Goal: Communication & Community: Answer question/provide support

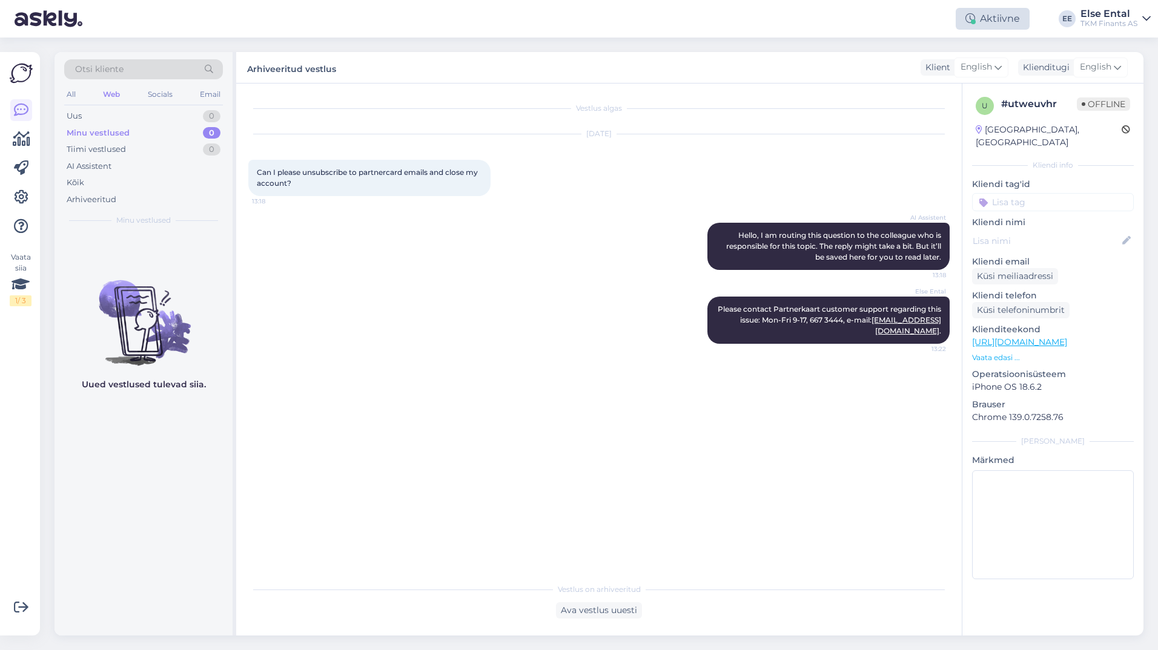
click at [983, 22] on div "Aktiivne" at bounding box center [992, 19] width 74 height 22
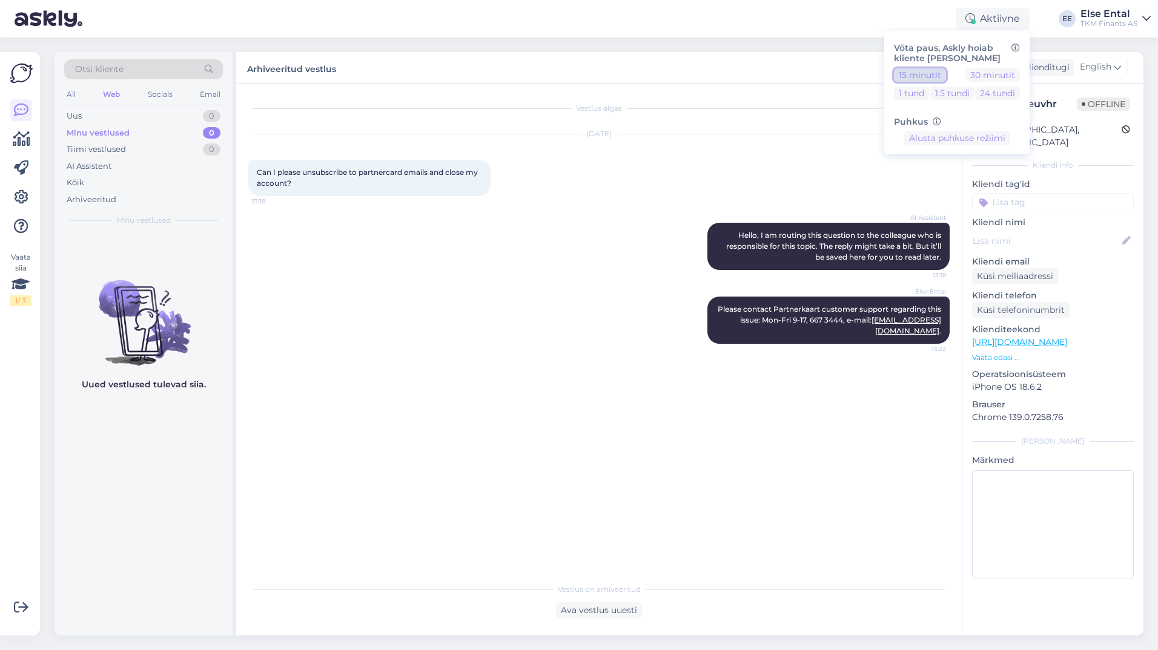
click at [920, 71] on button "15 minutit" at bounding box center [920, 74] width 52 height 13
click at [959, 175] on button "Lõpeta paus" at bounding box center [956, 176] width 61 height 13
click at [755, 167] on div "[DATE] Can I please unsubscribe to partnercard emails and close my account? 13:…" at bounding box center [598, 165] width 701 height 88
click at [107, 110] on div "Uus 1" at bounding box center [143, 116] width 159 height 17
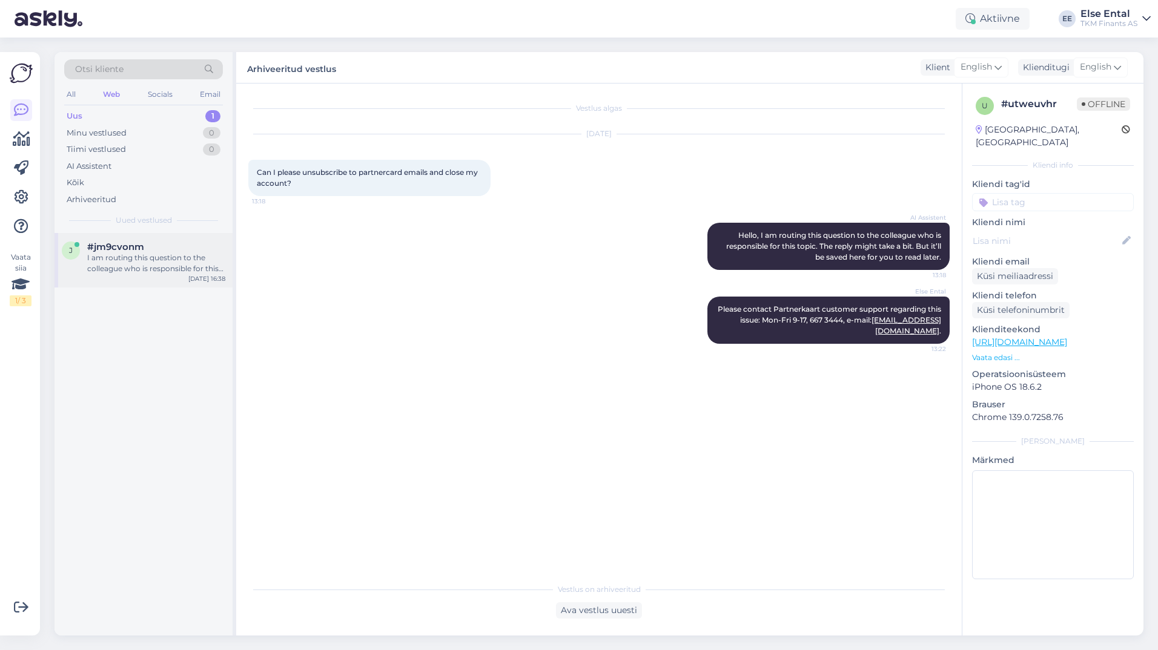
click at [185, 253] on div "I am routing this question to the colleague who is responsible for this topic. …" at bounding box center [156, 263] width 138 height 22
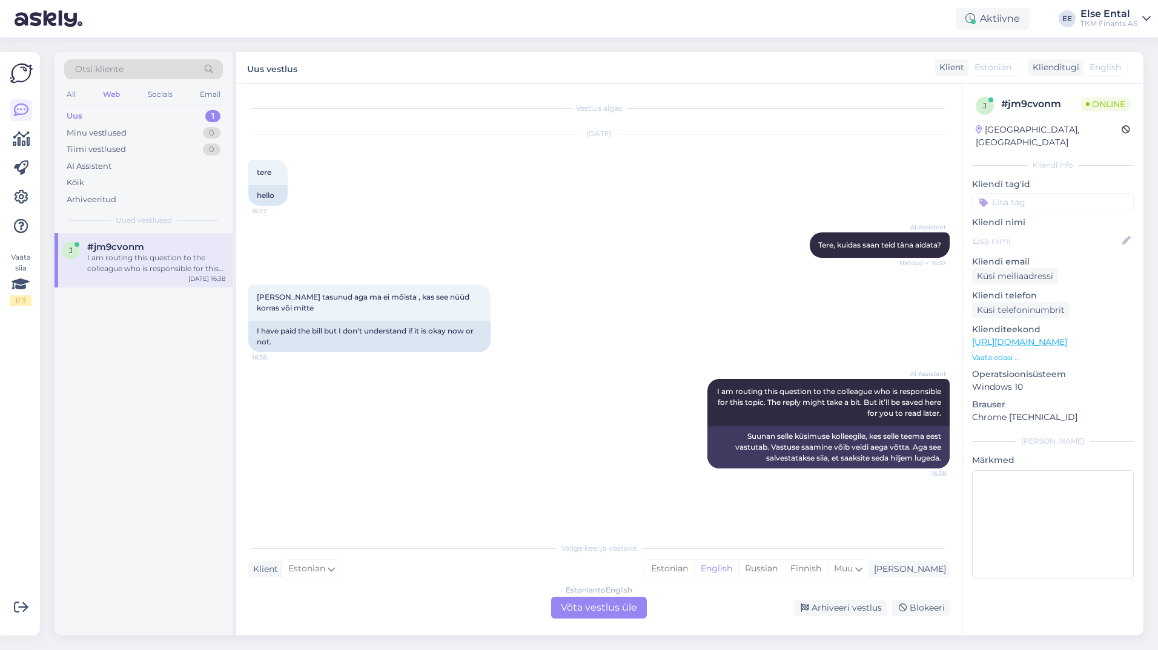
click at [605, 607] on div "Estonian to English Võta vestlus üle" at bounding box center [599, 608] width 96 height 22
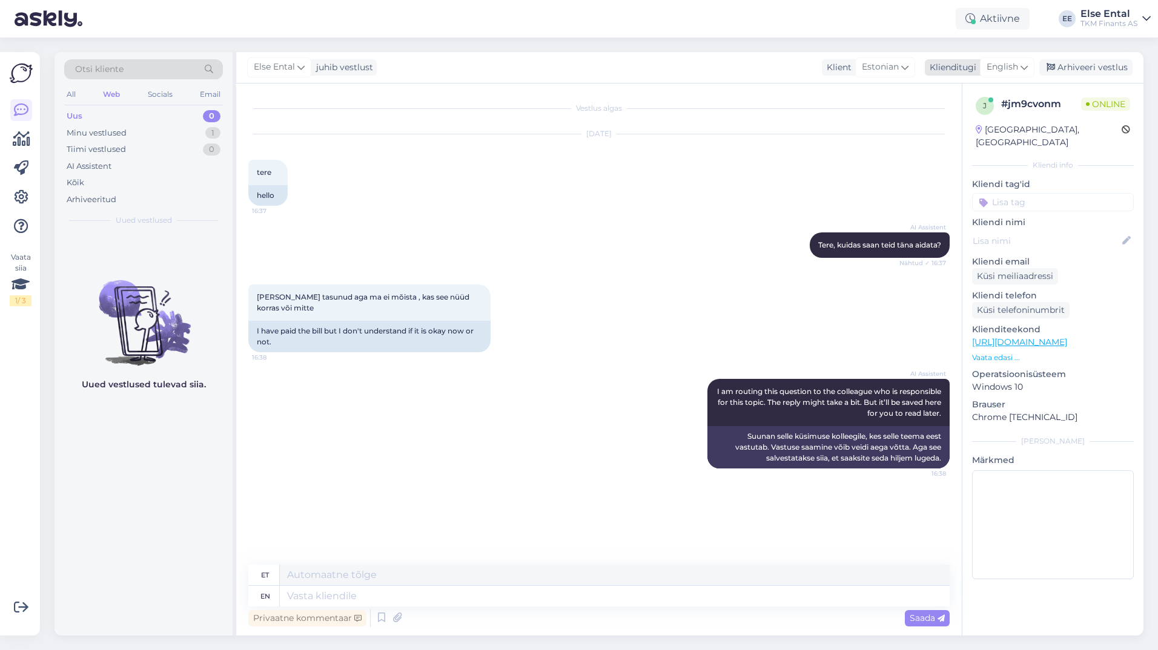
click at [997, 67] on span "English" at bounding box center [1001, 67] width 31 height 13
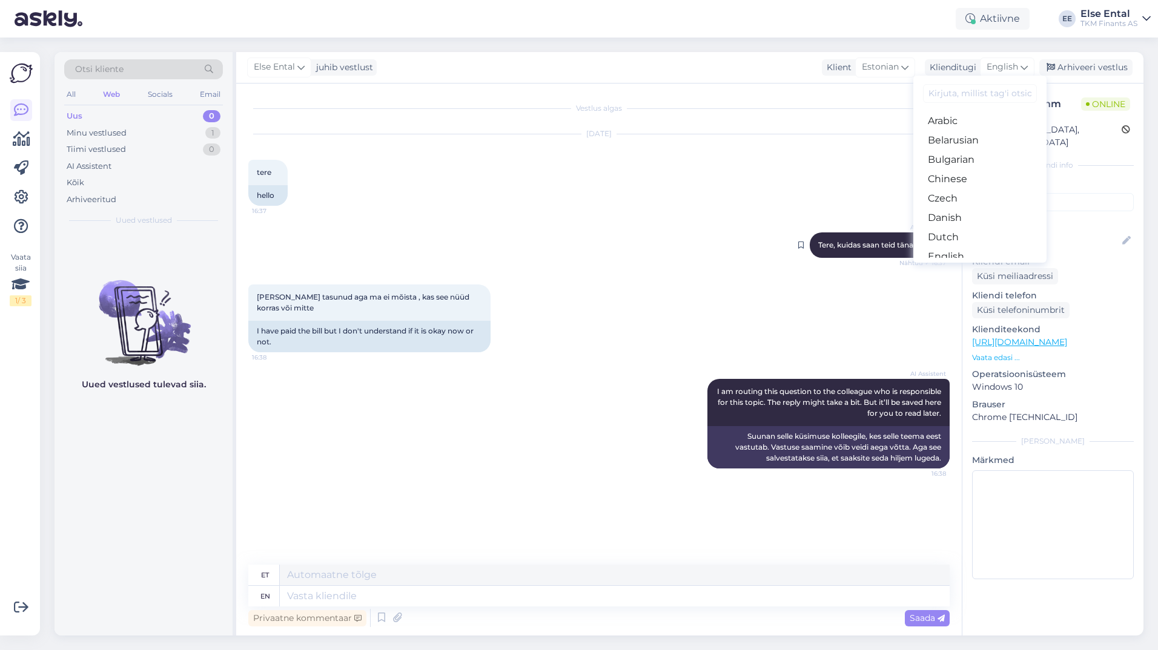
drag, startPoint x: 950, startPoint y: 219, endPoint x: 941, endPoint y: 225, distance: 11.3
click at [950, 266] on link "Estonian" at bounding box center [979, 275] width 133 height 19
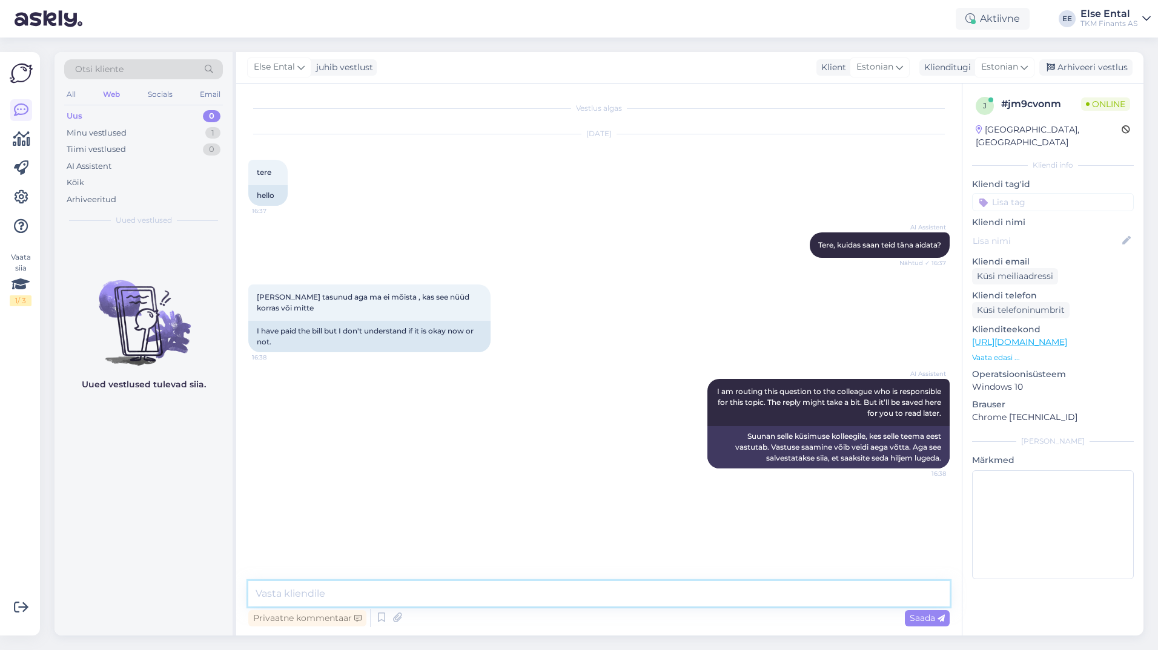
click at [435, 596] on textarea at bounding box center [598, 593] width 701 height 25
click at [579, 596] on textarea "Tere, palun saatke [PERSON_NAME] tuvastamiseks Teie viitenumber." at bounding box center [598, 593] width 701 height 25
type textarea "Tere, palun saatke [PERSON_NAME] tuvastamiseks Teie viitenumber."
click at [923, 619] on span "Saada" at bounding box center [926, 618] width 35 height 11
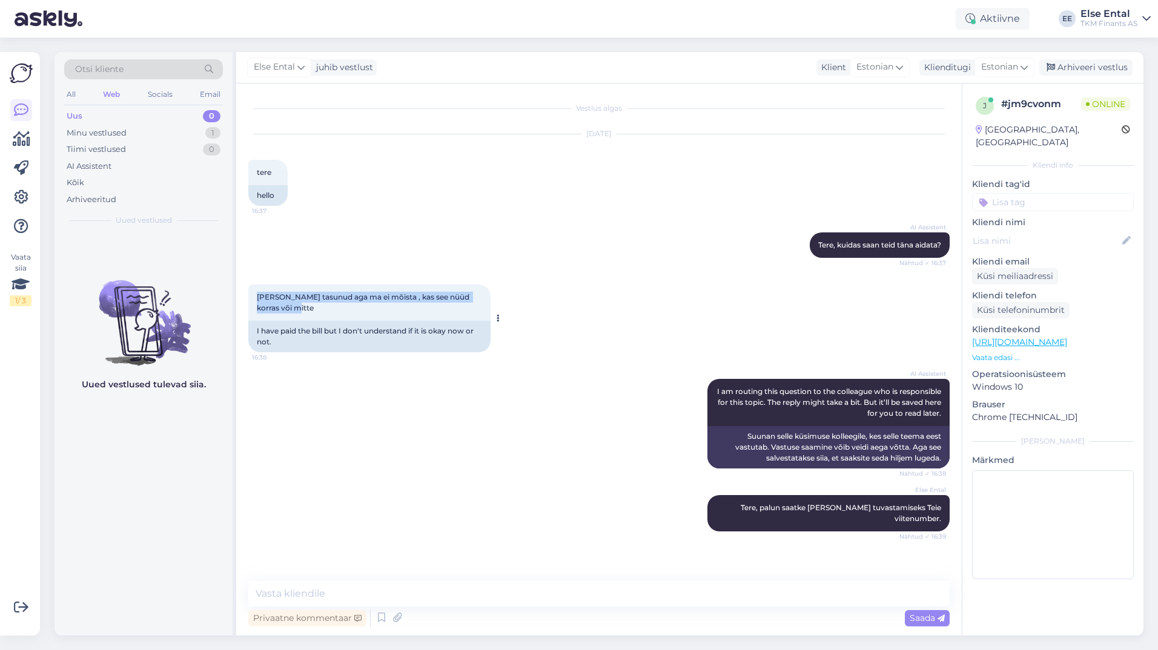
drag, startPoint x: 256, startPoint y: 298, endPoint x: 293, endPoint y: 308, distance: 38.3
click at [293, 308] on div "[PERSON_NAME] tasunud aga ma ei mõista , kas see nüüd korras või mitte 16:38" at bounding box center [369, 303] width 242 height 36
drag, startPoint x: 293, startPoint y: 308, endPoint x: 373, endPoint y: 312, distance: 80.0
click at [373, 312] on div "[PERSON_NAME] tasunud aga ma ei mõista , kas see nüüd korras või mitte 16:38" at bounding box center [369, 303] width 242 height 36
click at [377, 592] on textarea at bounding box center [598, 593] width 701 height 25
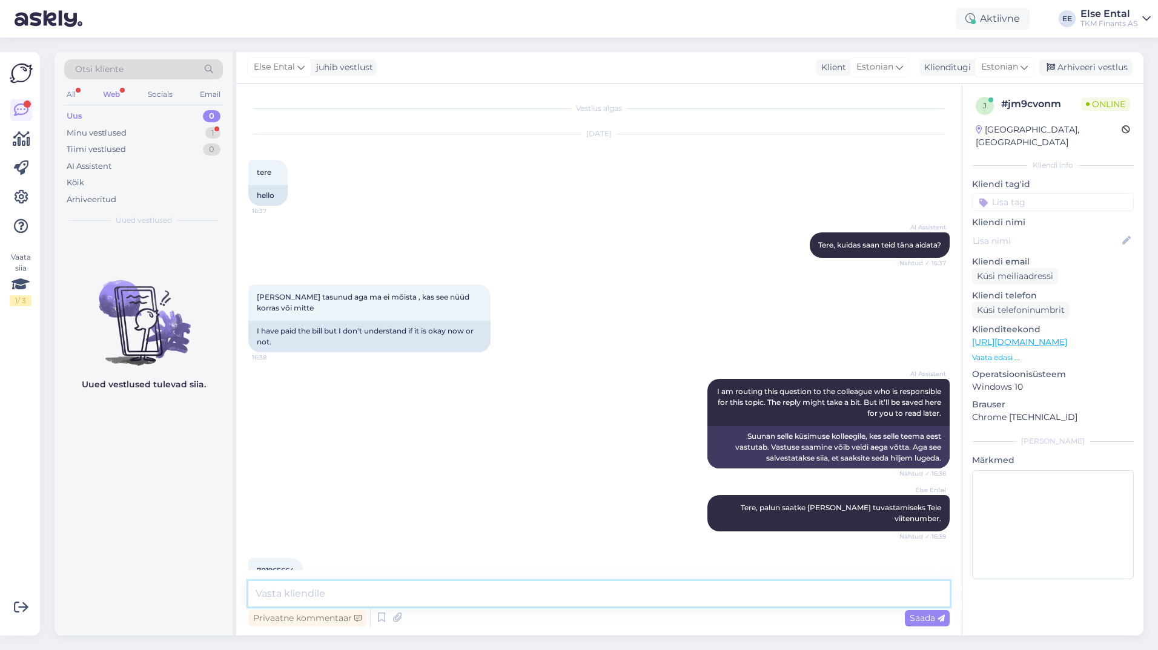
scroll to position [27, 0]
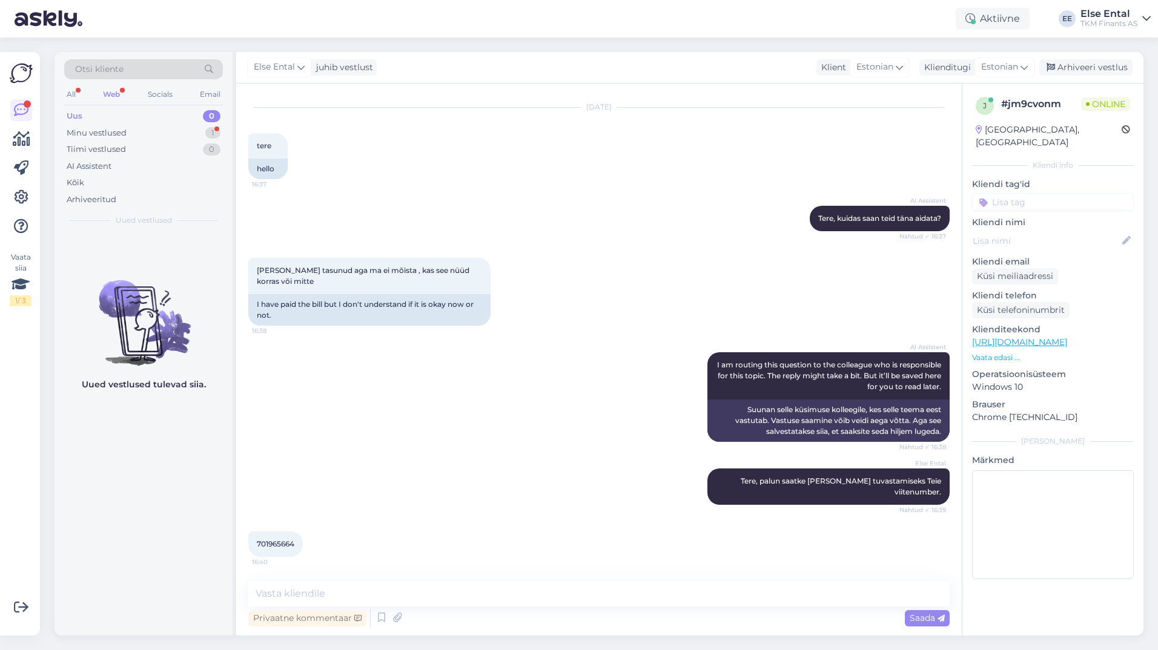
click at [269, 549] on div "701965664 16:40" at bounding box center [275, 544] width 54 height 25
copy div "701965664 16:40"
click at [352, 592] on textarea at bounding box center [598, 593] width 701 height 25
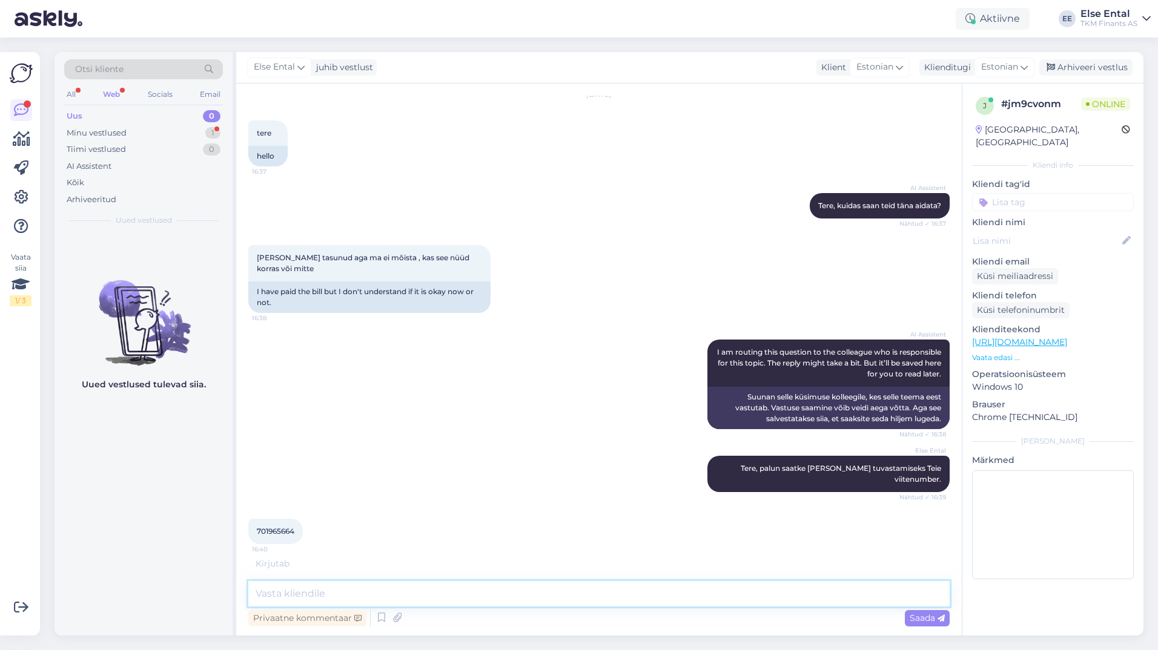
scroll to position [79, 0]
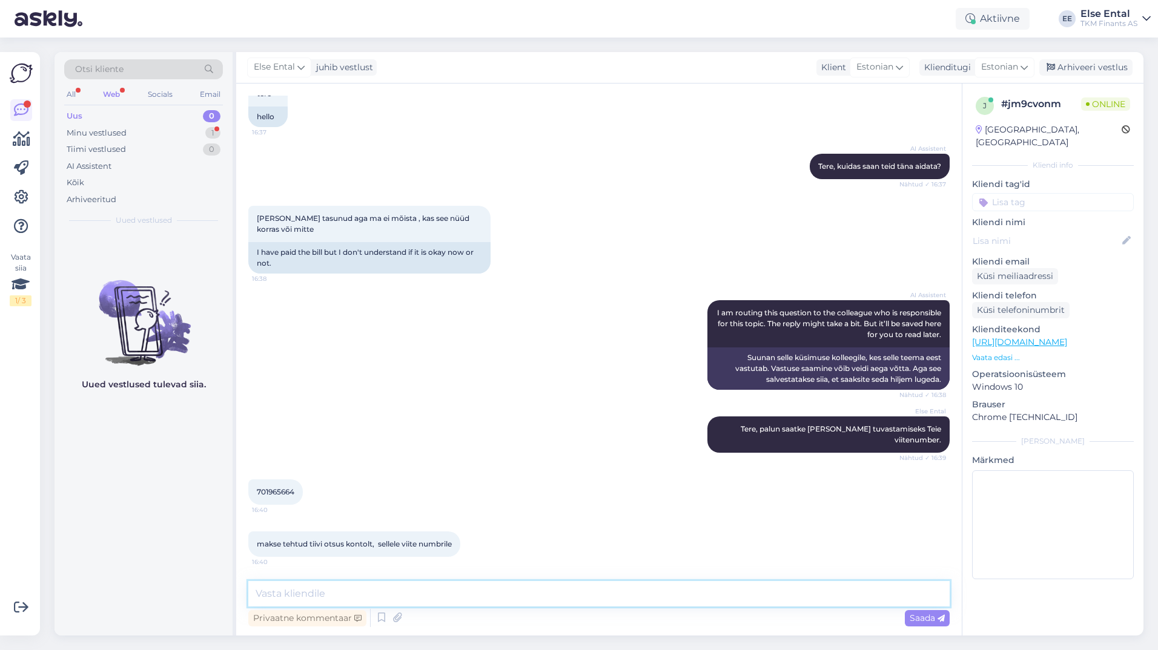
click at [387, 586] on textarea at bounding box center [598, 593] width 701 height 25
click at [380, 592] on textarea at bounding box center [598, 593] width 701 height 25
drag, startPoint x: 304, startPoint y: 590, endPoint x: 245, endPoint y: 591, distance: 58.7
click at [245, 591] on div "Vestlus algas [DATE] tere 16:37 hello AI Assistent [PERSON_NAME], kuidas saan t…" at bounding box center [598, 360] width 725 height 552
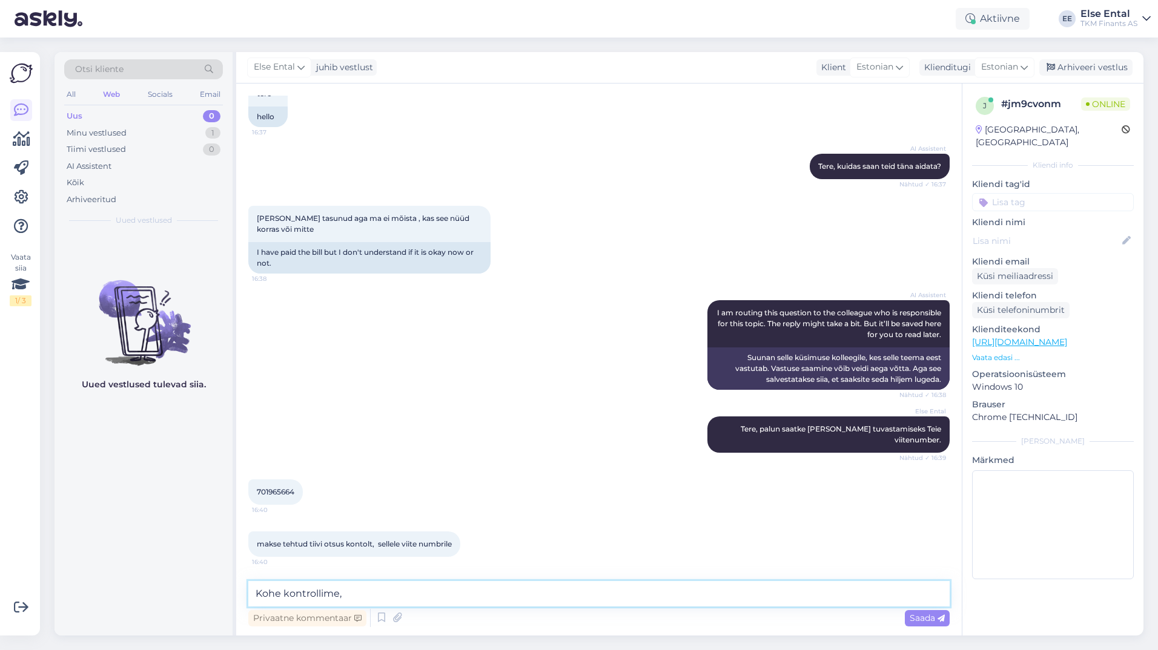
type textarea "Kohe kontrollime"
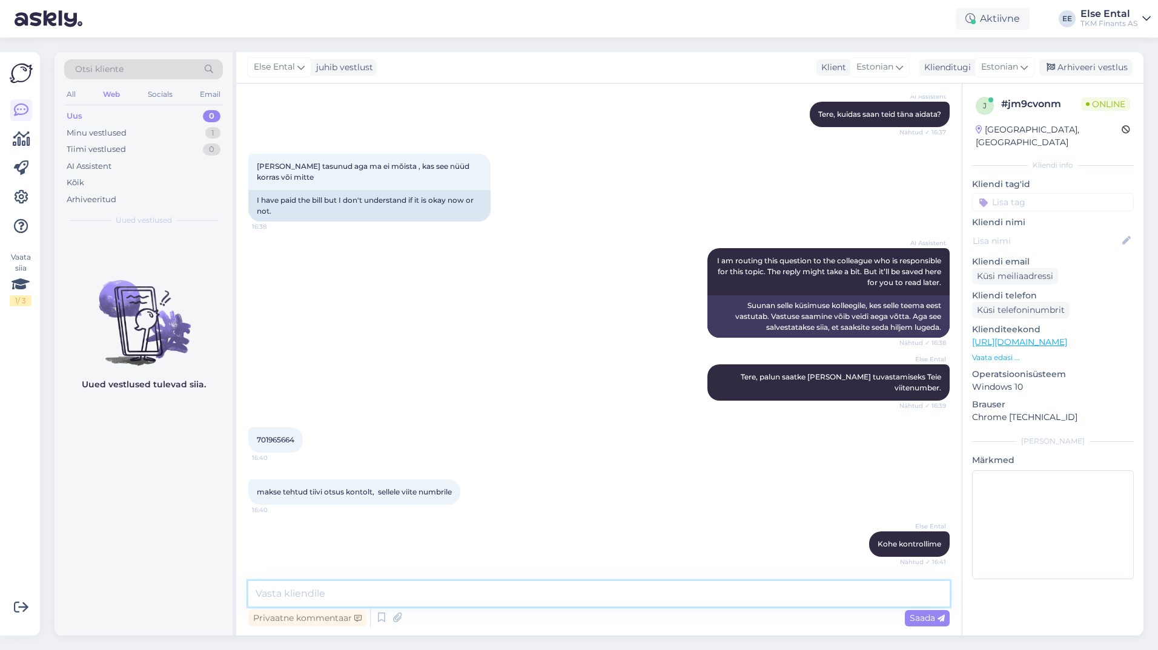
click at [320, 600] on textarea at bounding box center [598, 593] width 701 height 25
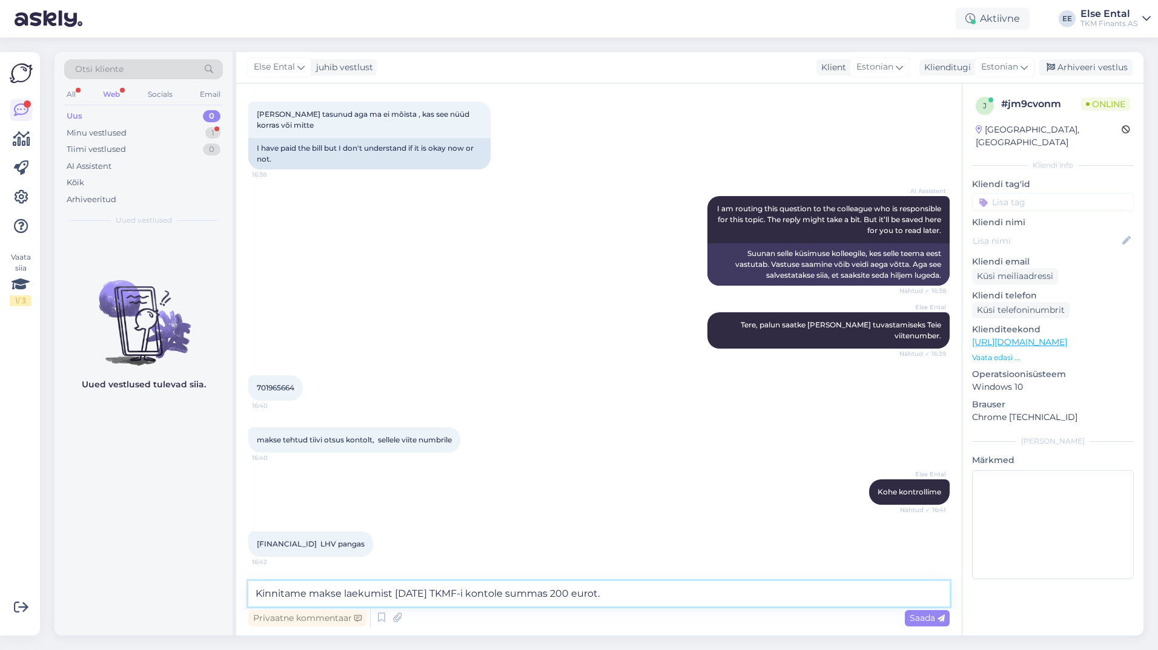
click at [689, 590] on textarea "Kinnitame makse laekumist [DATE] TKMF-i kontole summas 200 eurot." at bounding box center [598, 593] width 701 height 25
type textarea "Kinnitame makse laekumist [DATE] TKMF-i kontole summas 200 eurot."
click at [671, 593] on textarea "Kinnitame makse laekumist [DATE] TKMF-i kontole summas 200 eurot." at bounding box center [598, 593] width 701 height 25
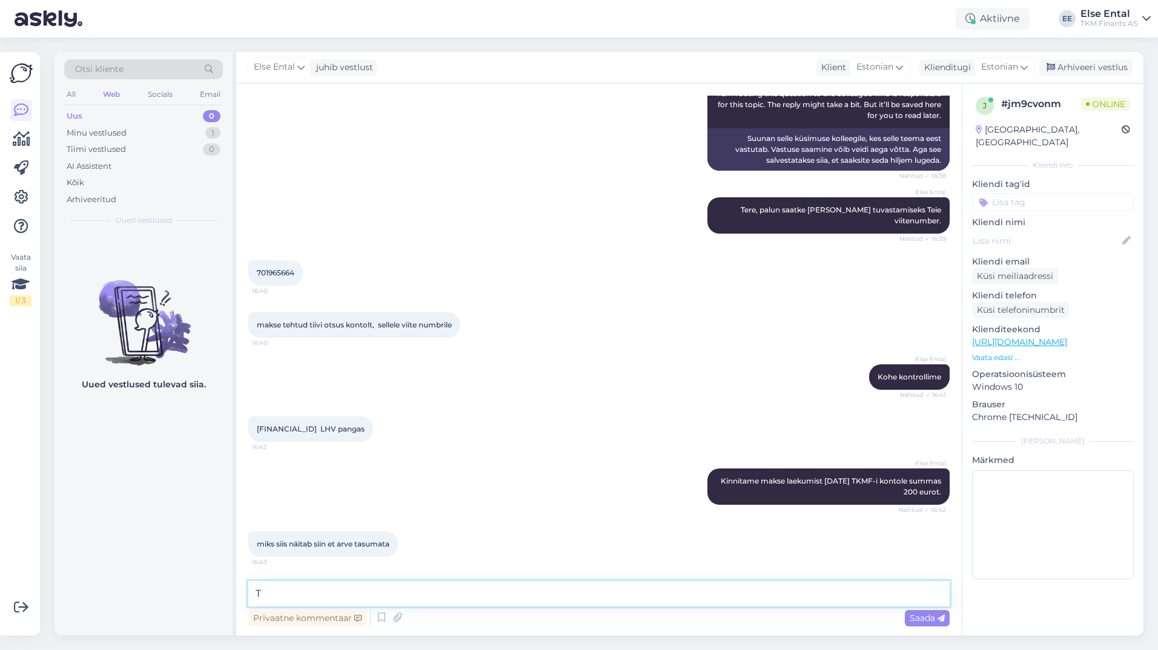
scroll to position [311, 0]
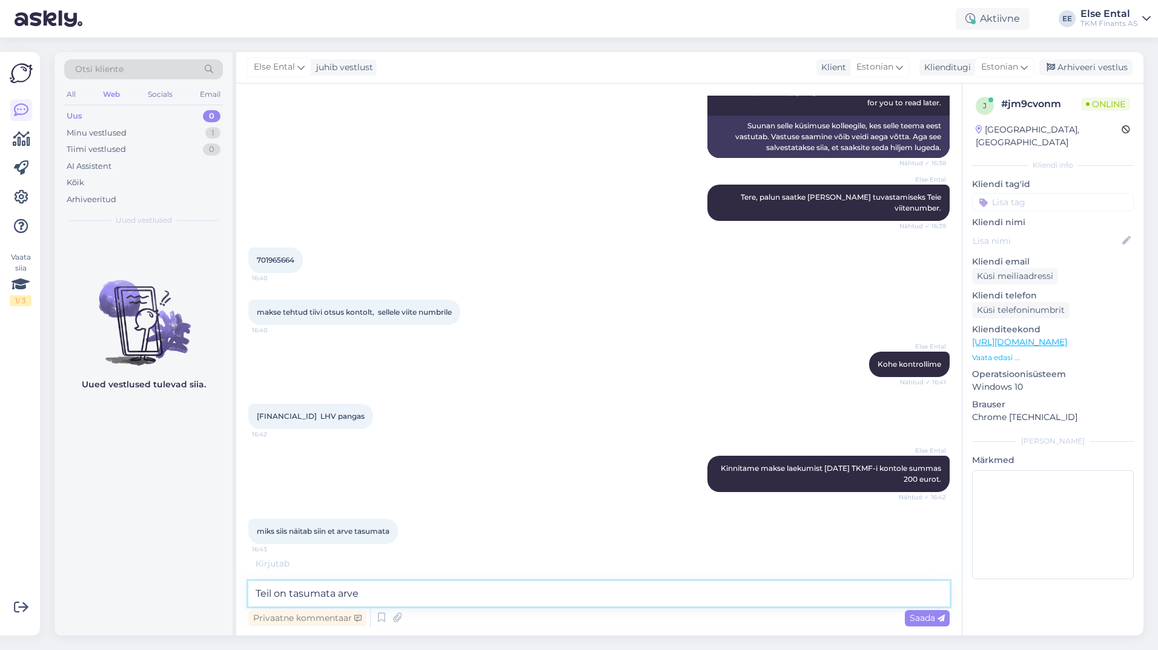
paste textarea "1232180"
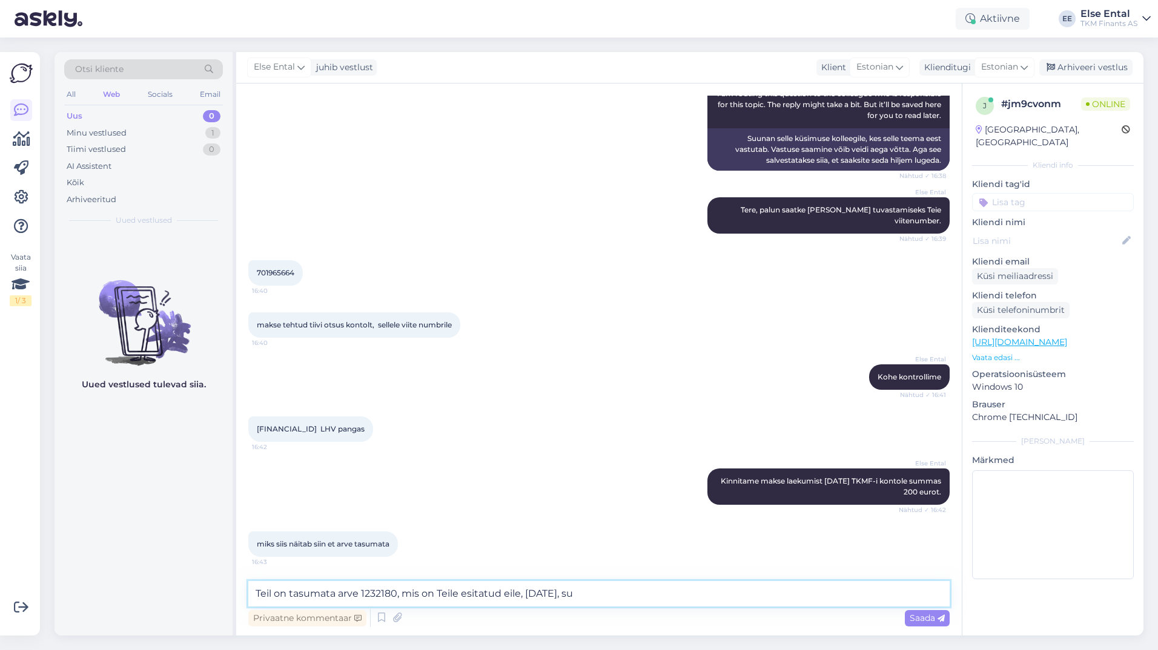
scroll to position [350, 0]
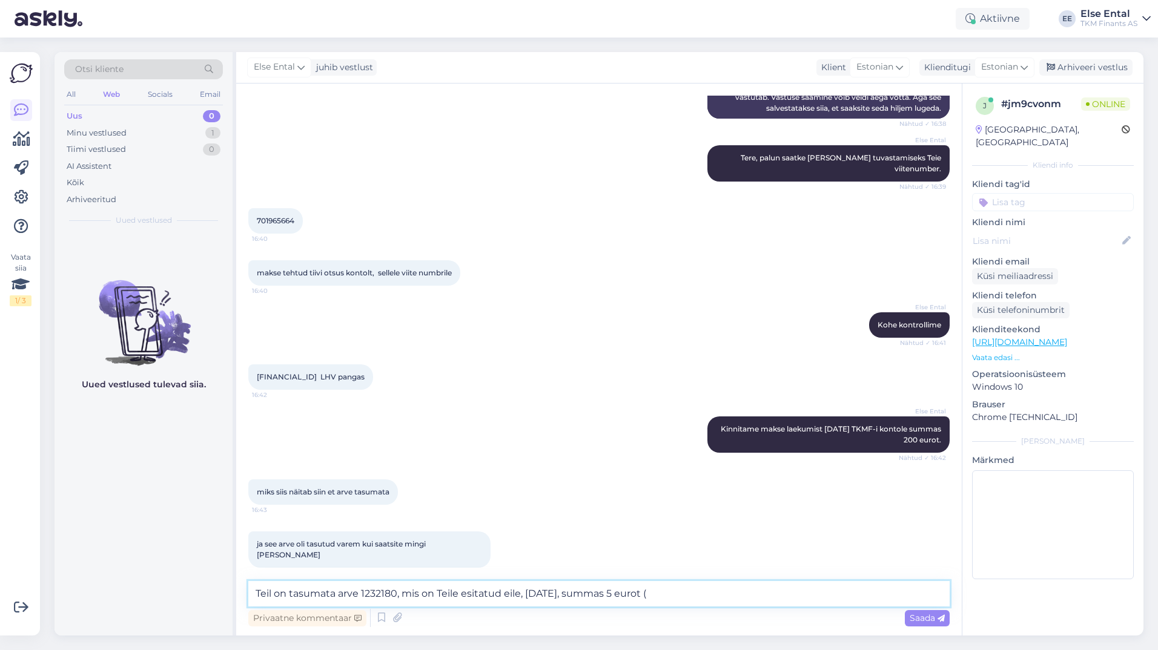
click at [714, 595] on textarea "Teil on tasumata arve 1232180, mis on Teile esitatud eile, [DATE], summas 5 eur…" at bounding box center [598, 593] width 701 height 25
type textarea "Teil on tasumata arve 1232180, mis on Teile esitatud eile, [DATE], summas 5 eur…"
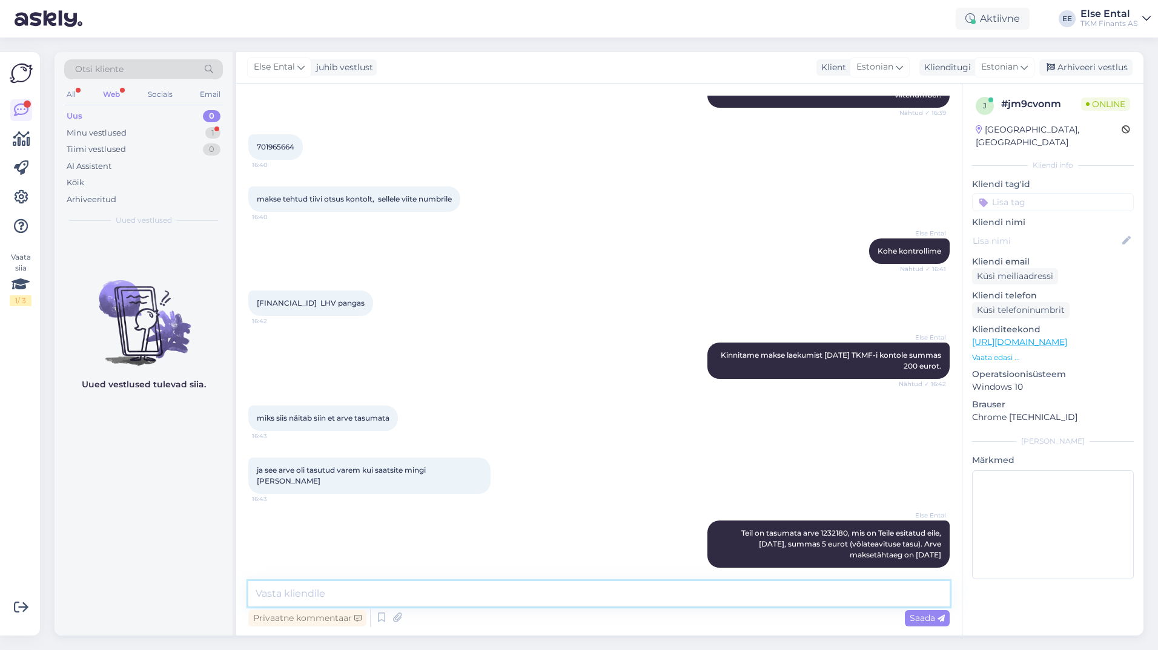
scroll to position [476, 0]
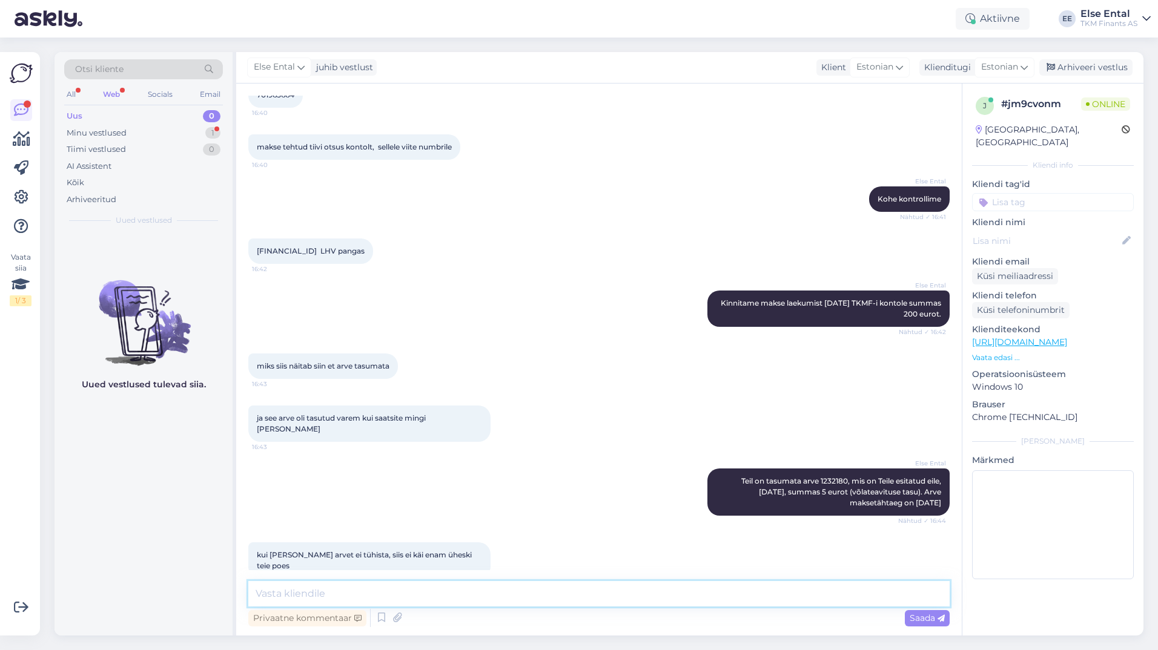
click at [345, 597] on textarea at bounding box center [598, 593] width 701 height 25
click at [345, 595] on textarea at bounding box center [598, 593] width 701 height 25
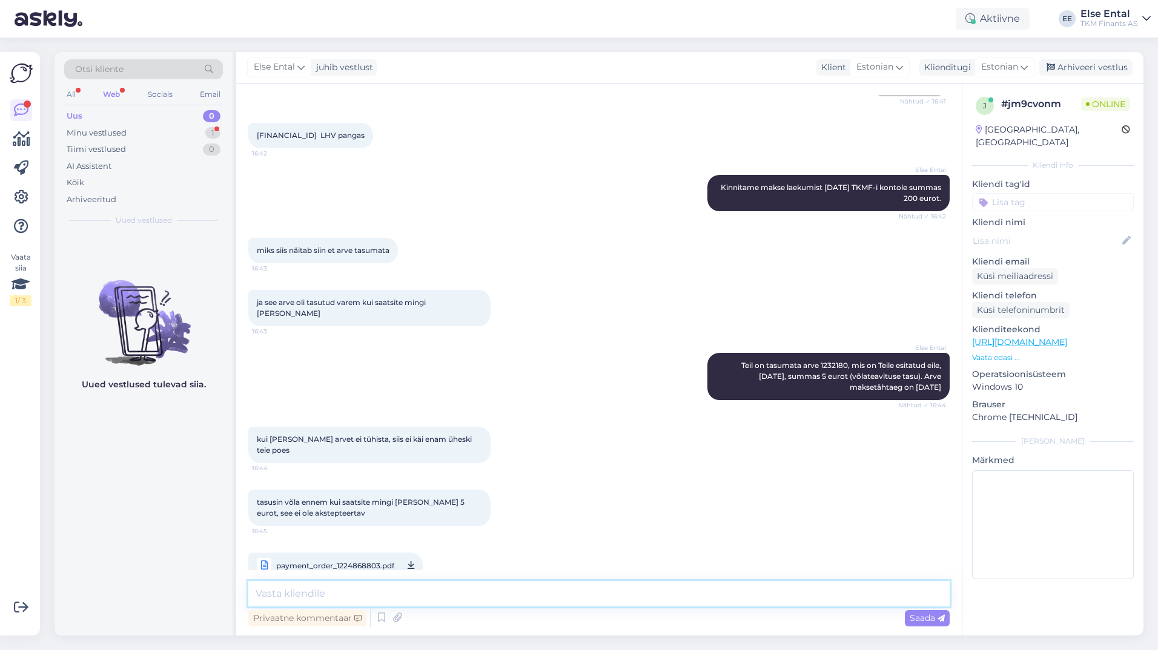
click at [337, 589] on textarea at bounding box center [598, 593] width 701 height 25
click at [472, 592] on textarea "Saatsime Teile võlateavituse [DATE]" at bounding box center [598, 593] width 701 height 25
click at [490, 598] on textarea "Saatsime Teile võlateavituse [DATE]" at bounding box center [598, 593] width 701 height 25
click at [668, 594] on textarea "Saatsime Teile võlateavituse [DATE] ehk 10 päeva [PERSON_NAME] maksetähtaega" at bounding box center [598, 593] width 701 height 25
type textarea "Saatsime Teile võlateavituse [DATE] ehk 10 päeva [PERSON_NAME] maksetähtaega"
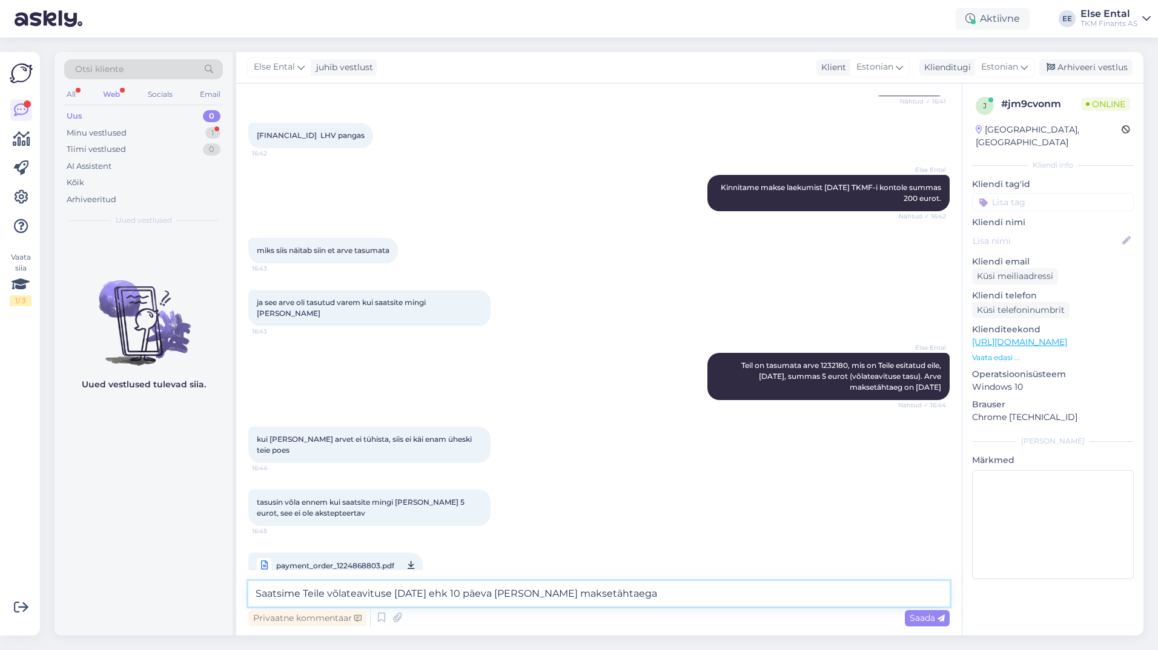
scroll to position [644, 0]
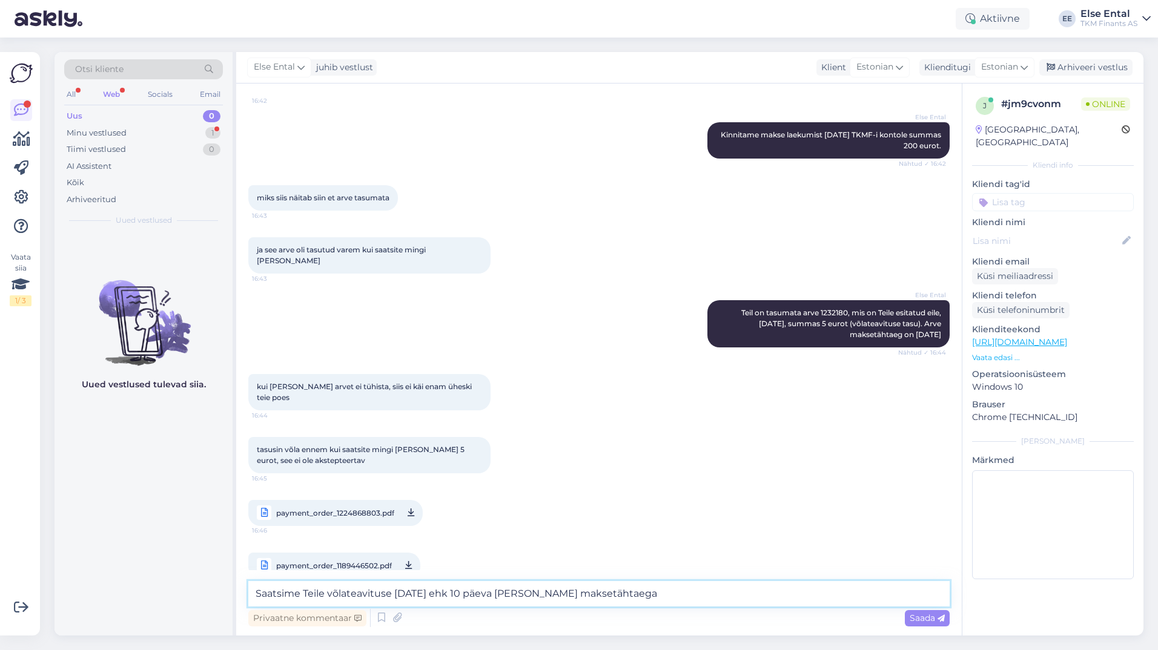
click at [641, 593] on textarea "Saatsime Teile võlateavituse [DATE] ehk 10 päeva [PERSON_NAME] maksetähtaega" at bounding box center [598, 593] width 701 height 25
click at [642, 593] on textarea "Saatsime Teile võlateavituse [DATE] ehk 10 päeva [PERSON_NAME] maksetähtaega" at bounding box center [598, 593] width 701 height 25
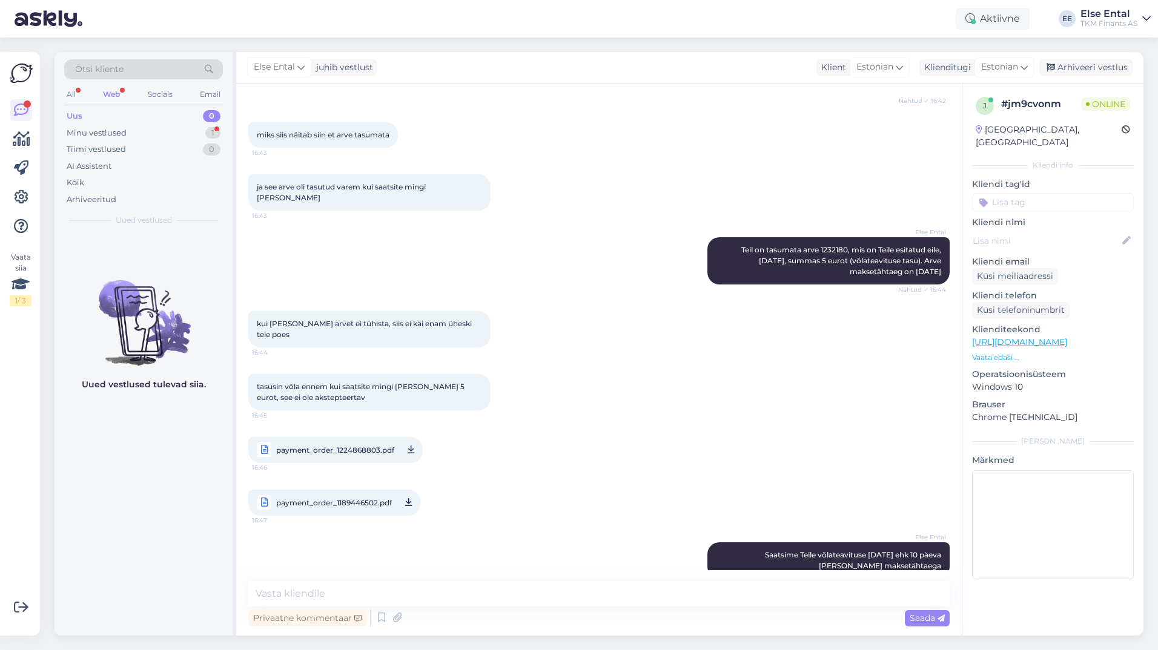
click at [363, 443] on span "payment_order_1224868803.pdf" at bounding box center [335, 450] width 118 height 15
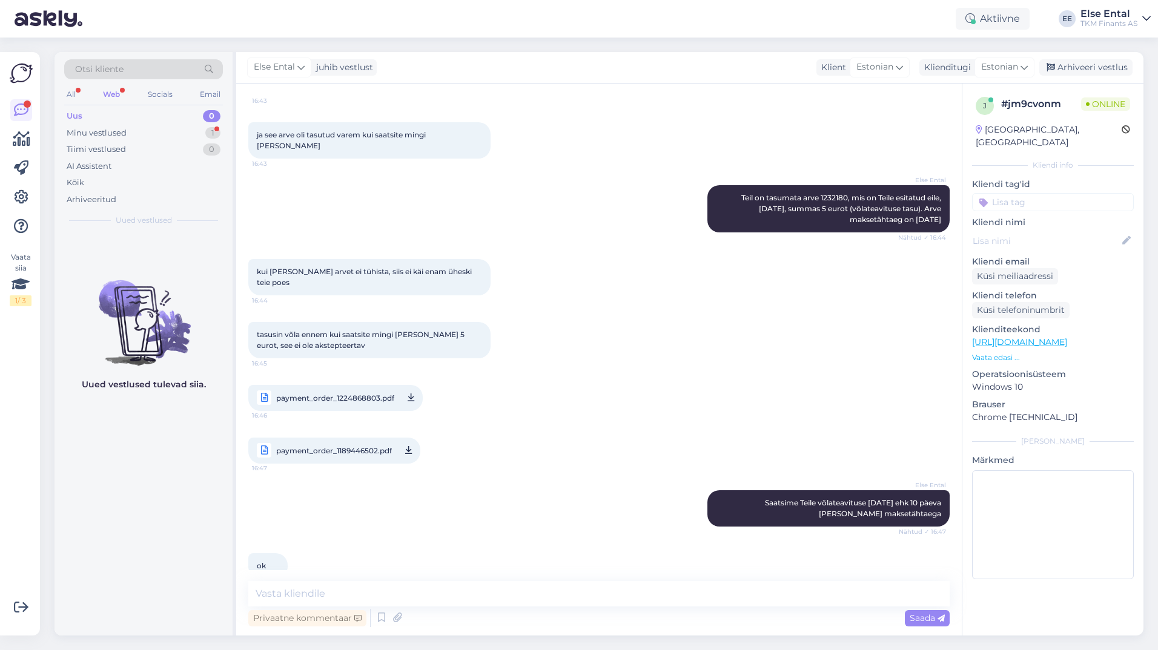
click at [325, 443] on span "payment_order_1189446502.pdf" at bounding box center [334, 450] width 116 height 15
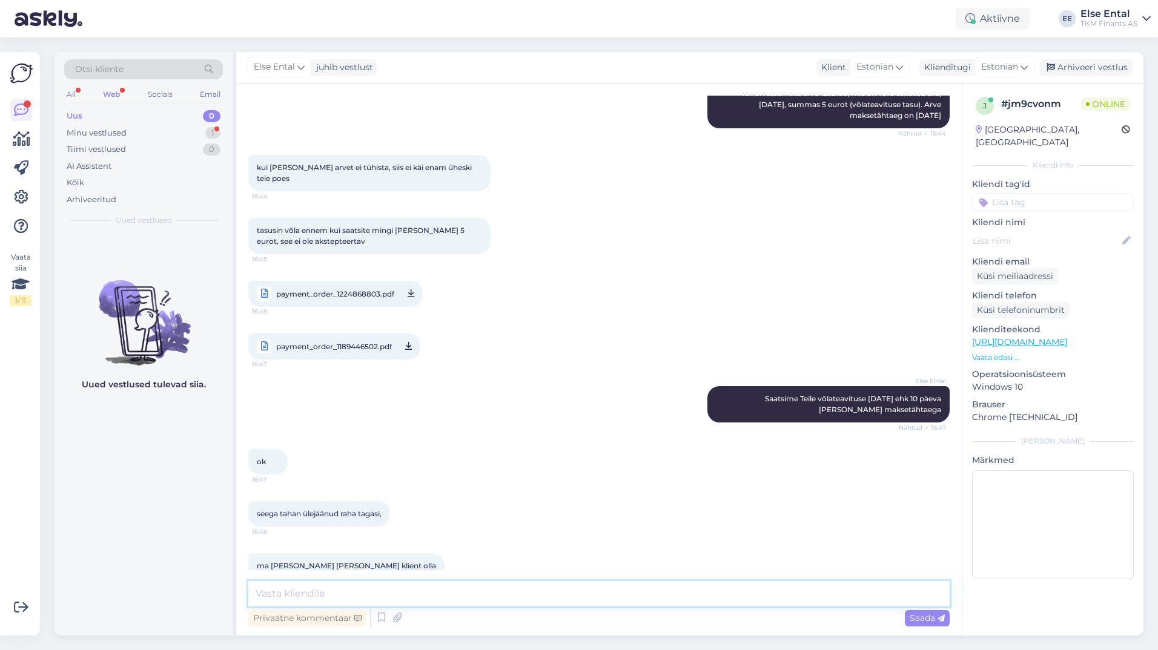
click at [295, 594] on textarea at bounding box center [598, 593] width 701 height 25
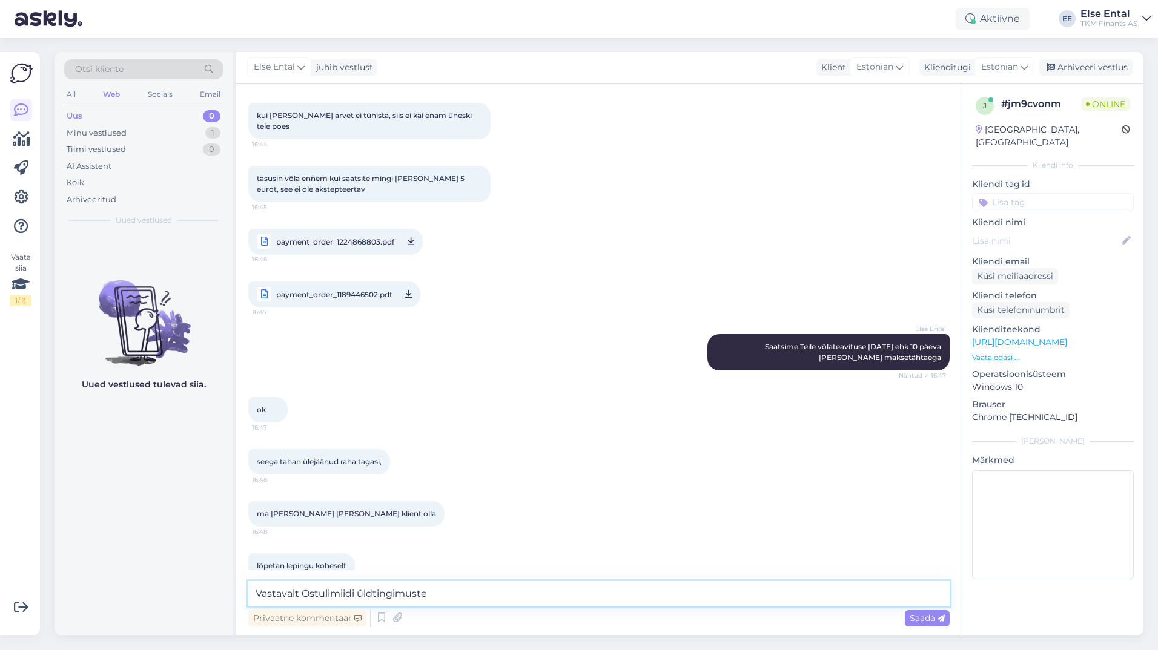
click at [438, 596] on textarea "Vastavalt Ostulimiidi üldtingimuste" at bounding box center [598, 593] width 701 height 25
paste textarea "rakendada alates teisest TKMF-i poolt kliendile saadetavast võlateavitusest tas…"
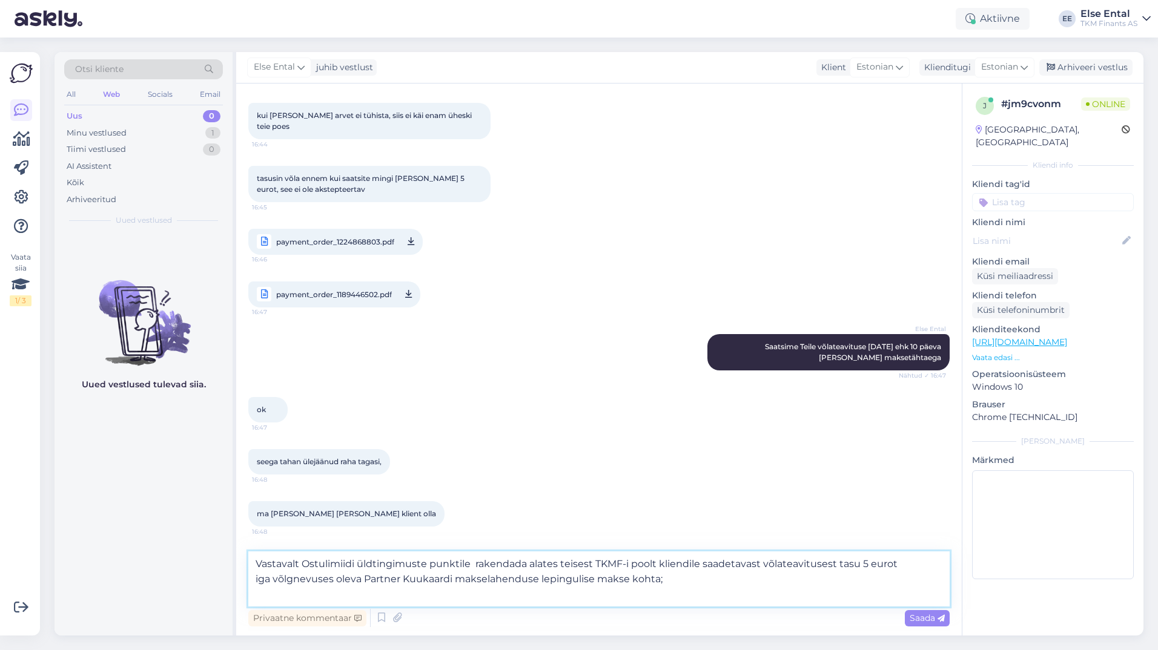
click at [463, 564] on textarea "Vastavalt Ostulimiidi üldtingimuste punktile rakendada alates teisest TKMF-i po…" at bounding box center [598, 579] width 701 height 55
click at [472, 566] on textarea "Vastavalt Ostulimiidi üldtingimuste punktile rakendada alates teisest TKMF-i po…" at bounding box center [598, 579] width 701 height 55
paste textarea "5.3.2."
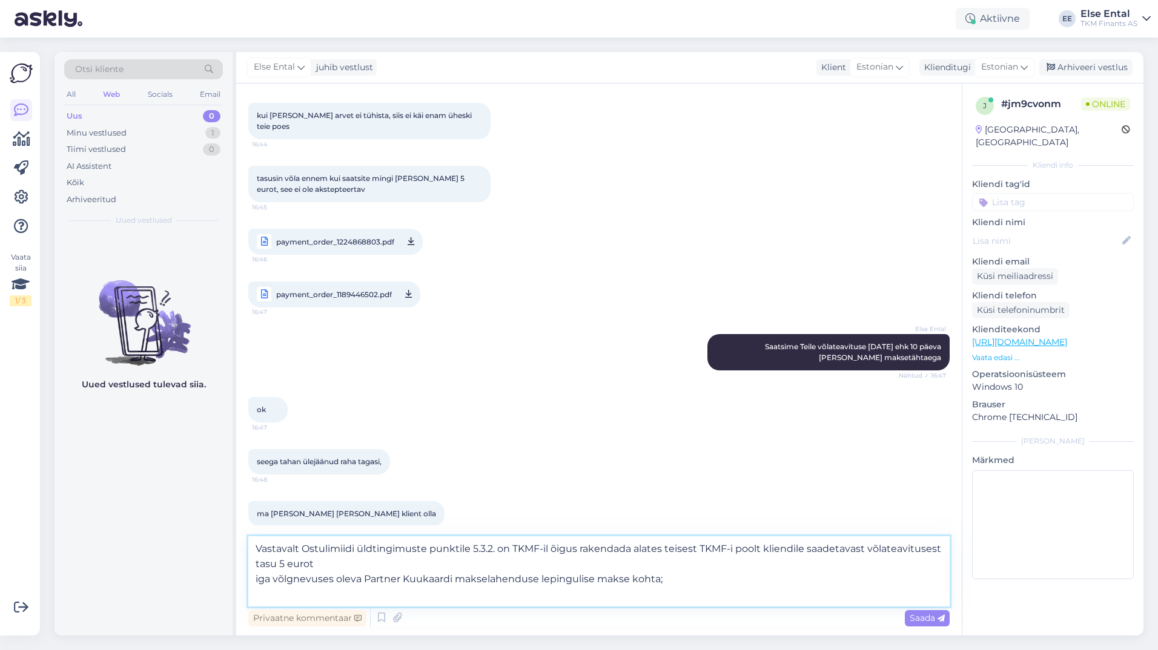
click at [255, 578] on textarea "Vastavalt Ostulimiidi üldtingimuste punktile 5.3.2. on TKMF-il õigus rakendada …" at bounding box center [598, 571] width 701 height 70
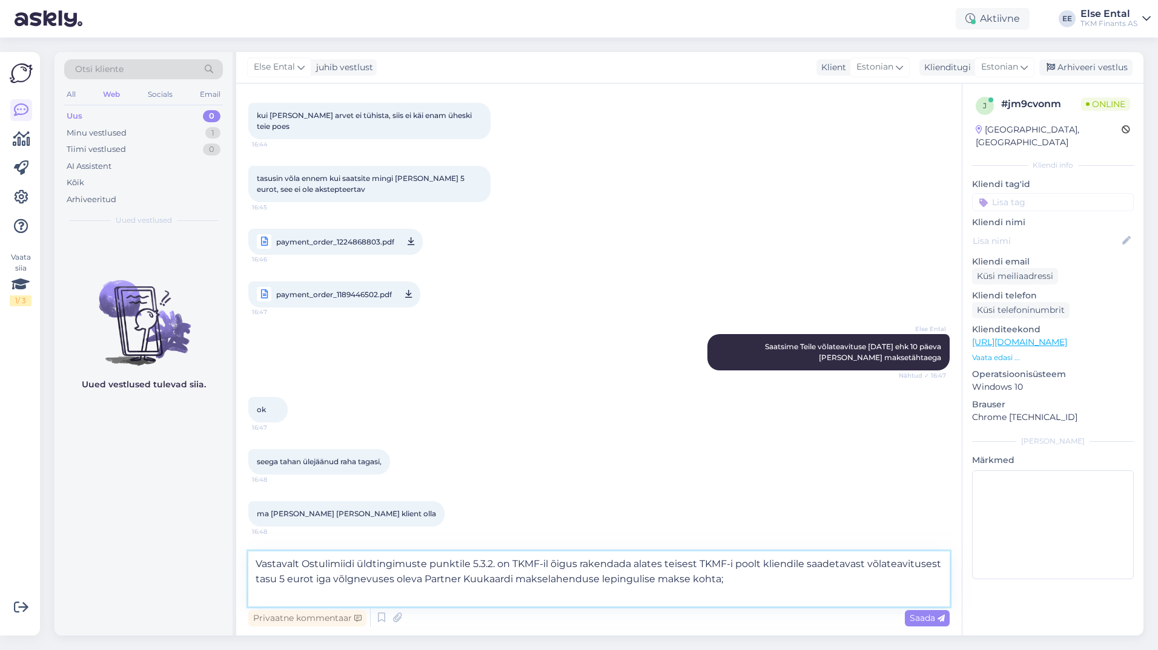
click at [746, 575] on textarea "Vastavalt Ostulimiidi üldtingimuste punktile 5.3.2. on TKMF-il õigus rakendada …" at bounding box center [598, 579] width 701 height 55
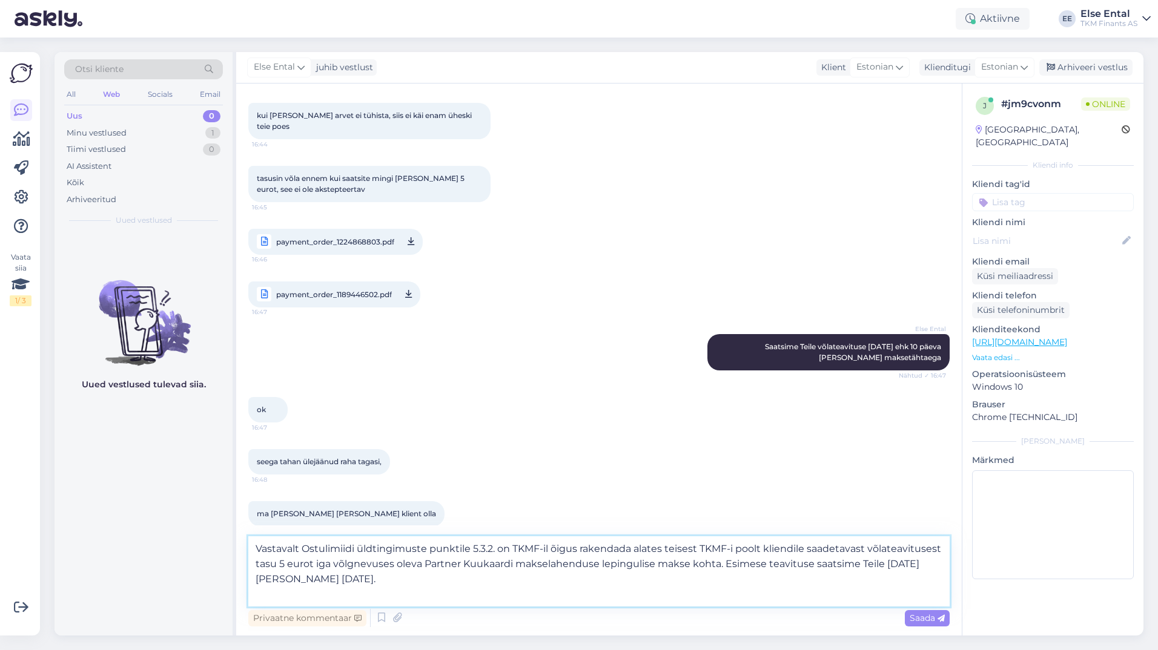
type textarea "Vastavalt Ostulimiidi üldtingimuste punktile 5.3.2. on TKMF-il õigus rakendada …"
click at [385, 581] on textarea "Vastavalt Ostulimiidi üldtingimuste punktile 5.3.2. on TKMF-il õigus rakendada …" at bounding box center [598, 571] width 701 height 70
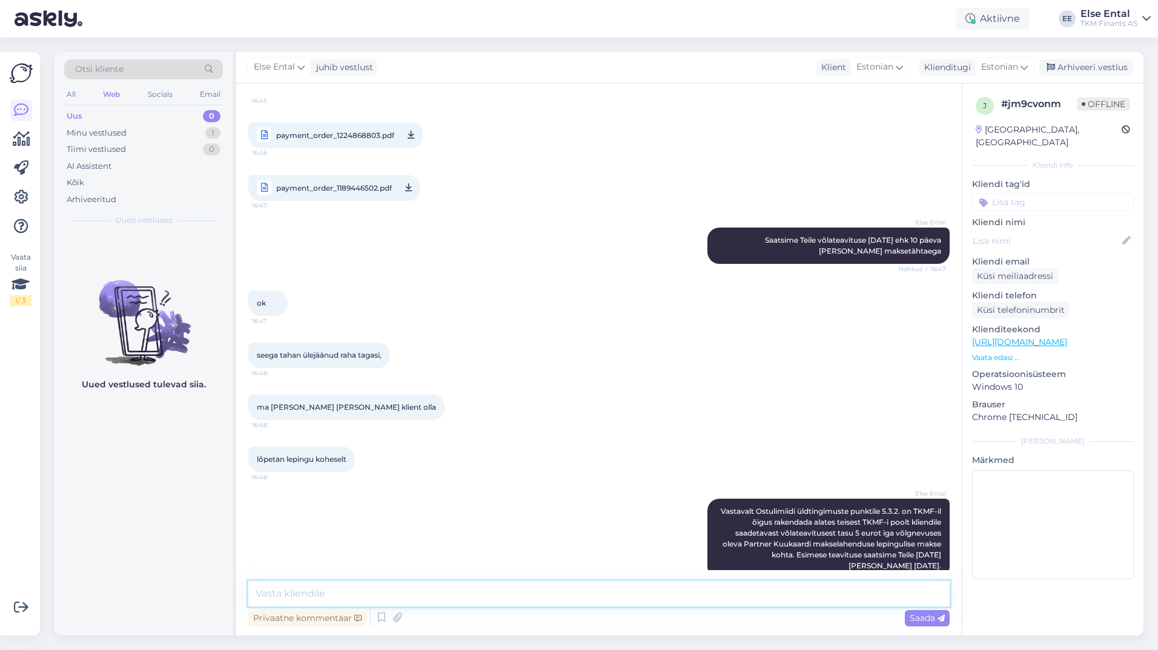
paste textarea "Antud juhul palume Teil täita ettemaksu tagasiküsimise avaldus. Avalduse saate …"
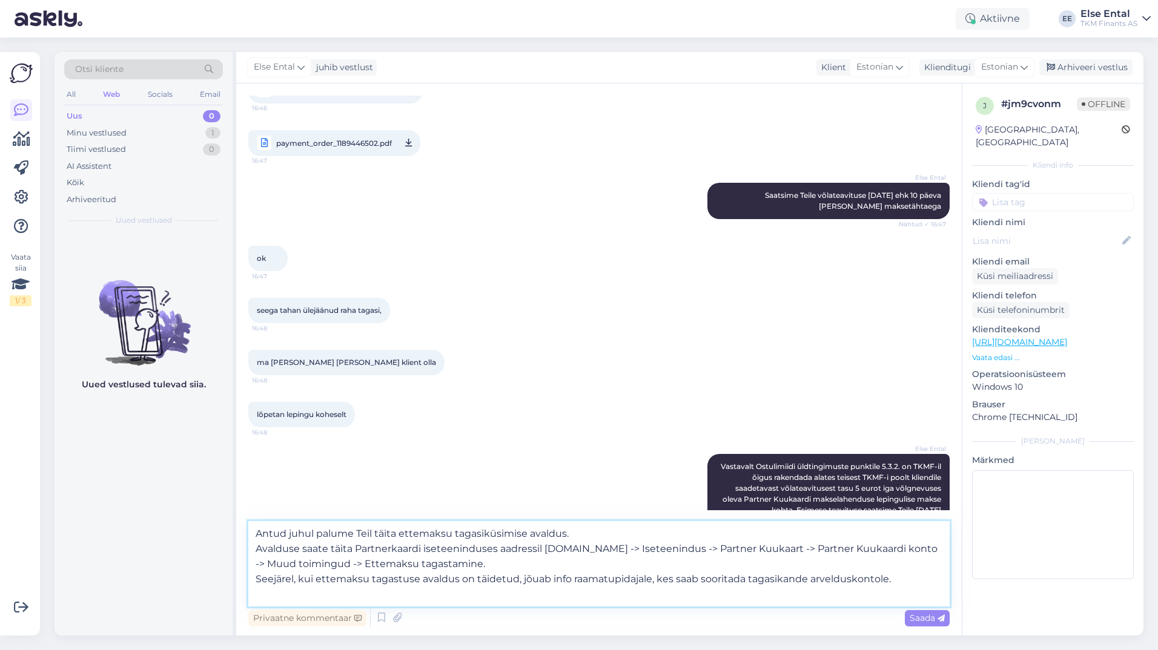
click at [589, 535] on textarea "Antud juhul palume Teil täita ettemaksu tagasiküsimise avaldus. Avalduse saate …" at bounding box center [598, 563] width 701 height 85
drag, startPoint x: 289, startPoint y: 533, endPoint x: 247, endPoint y: 534, distance: 41.8
click at [247, 534] on div "Vestlus algas [DATE] tere 16:37 hello AI Assistent [PERSON_NAME], kuidas saan t…" at bounding box center [598, 360] width 725 height 552
click at [922, 582] on textarea "Kui soovite enammakstud summat tagasi, siis sel juhul palume Teil täita ettemak…" at bounding box center [598, 563] width 701 height 85
click at [780, 532] on textarea "Kui soovite enammakstud summat tagasi, siis sel juhul palume Teil täita ettemak…" at bounding box center [598, 563] width 701 height 85
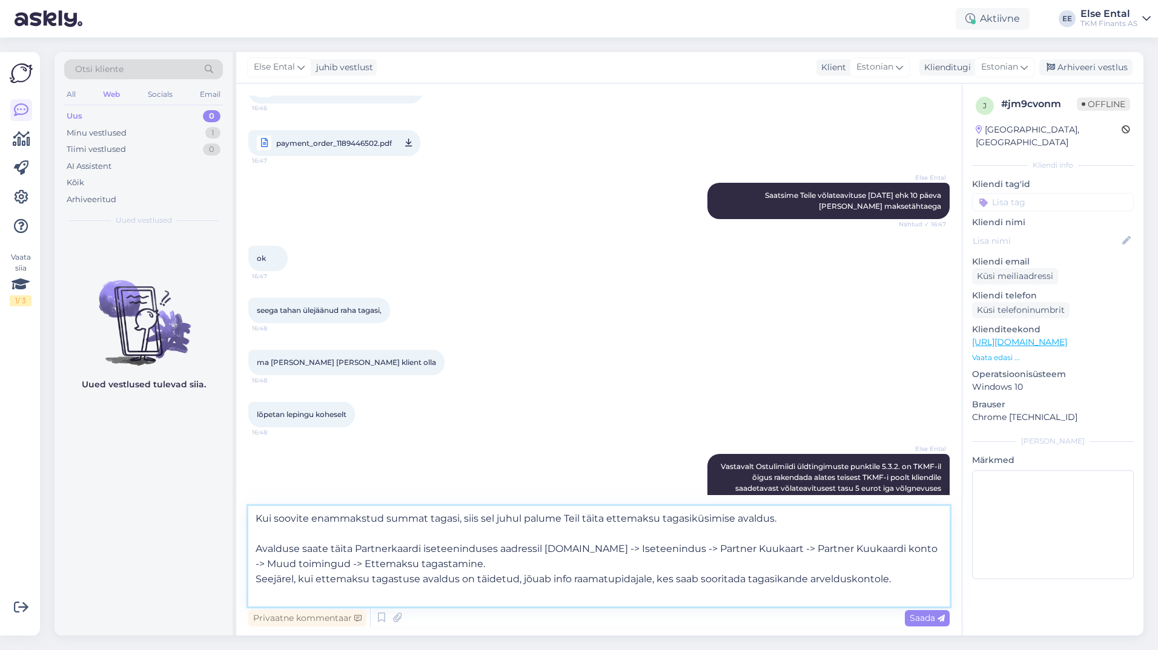
type textarea "Kui soovite enammakstud summat tagasi, siis sel juhul palume Teil täita ettemak…"
click at [923, 618] on span "Saada" at bounding box center [926, 618] width 35 height 11
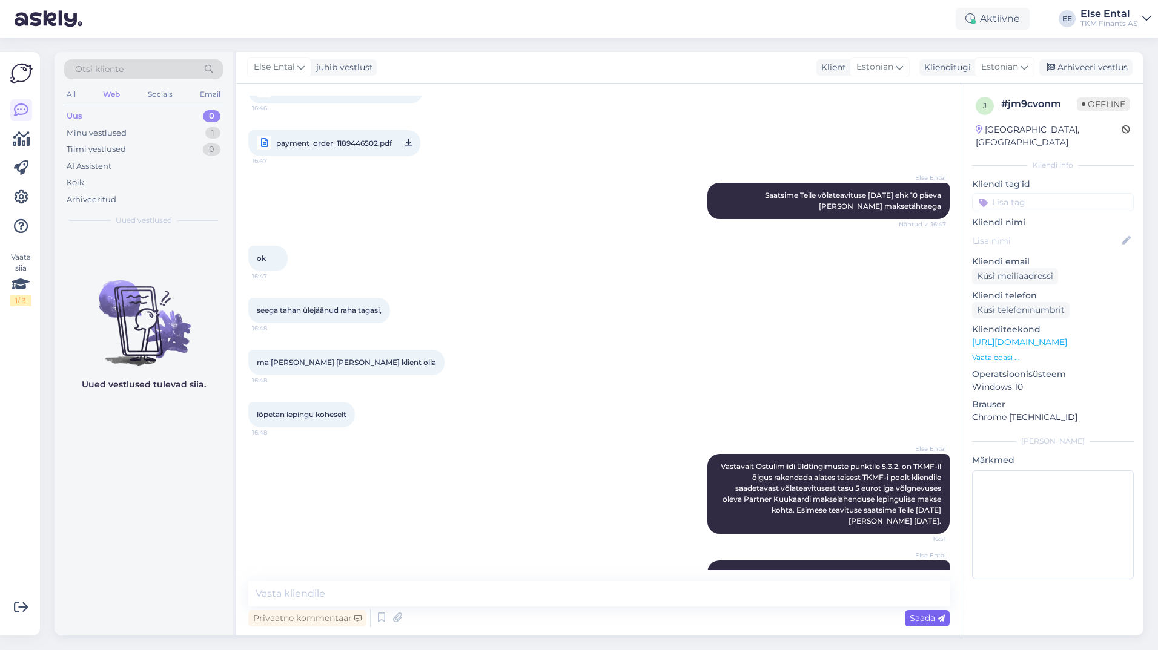
scroll to position [1172, 0]
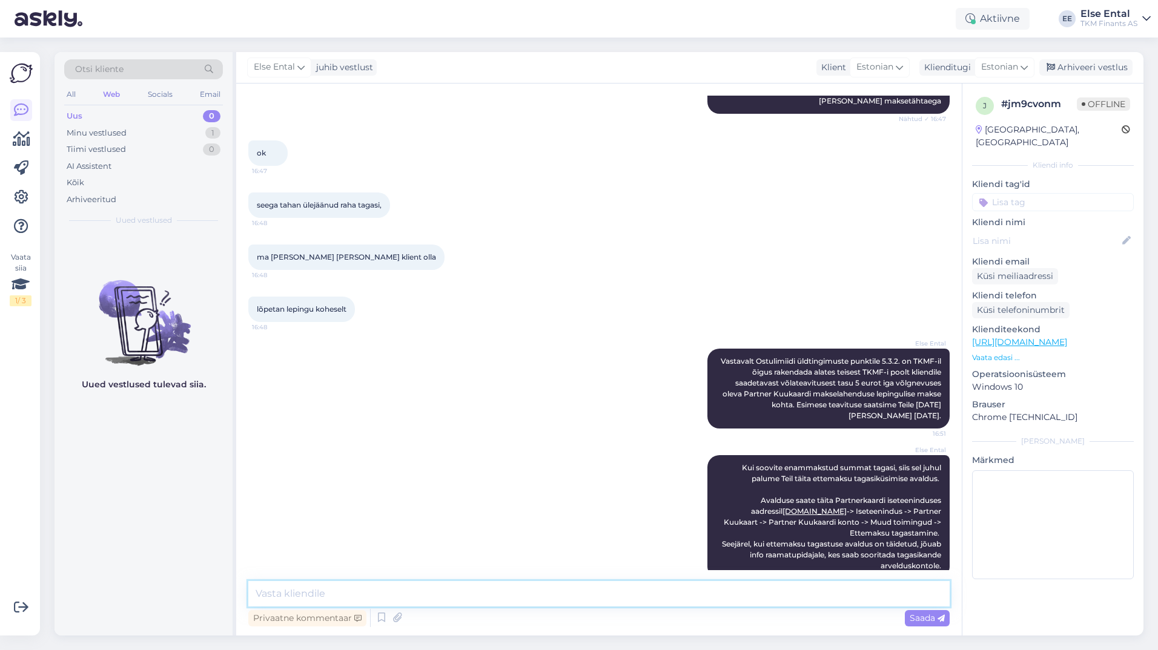
click at [587, 592] on textarea at bounding box center [598, 593] width 701 height 25
click at [361, 600] on textarea at bounding box center [598, 593] width 701 height 25
drag, startPoint x: 1064, startPoint y: 106, endPoint x: 1002, endPoint y: 102, distance: 62.5
click at [1002, 102] on div "# jm9cvonm" at bounding box center [1039, 104] width 76 height 15
copy div "# jm9cvonm"
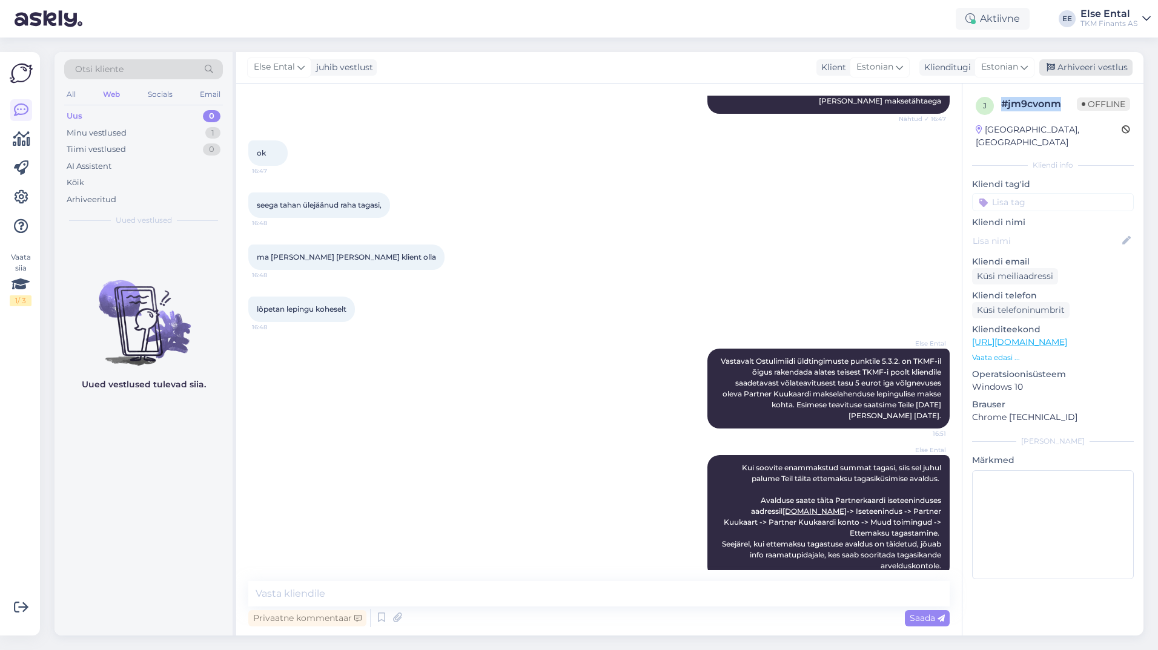
click at [1078, 71] on div "Arhiveeri vestlus" at bounding box center [1085, 67] width 93 height 16
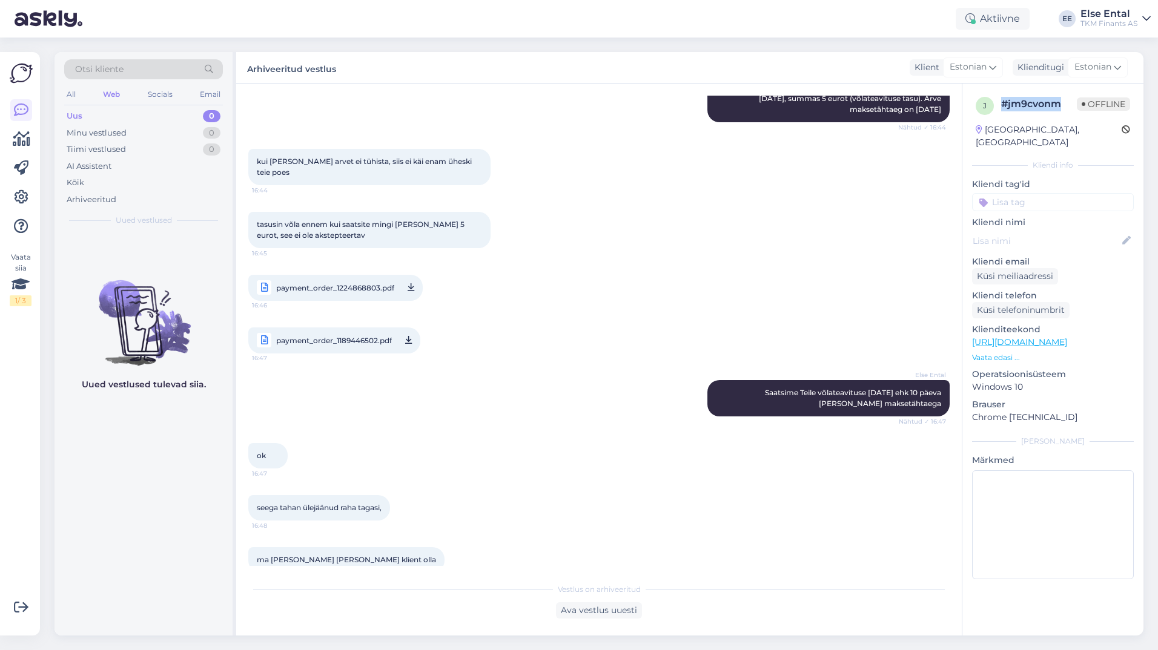
scroll to position [1176, 0]
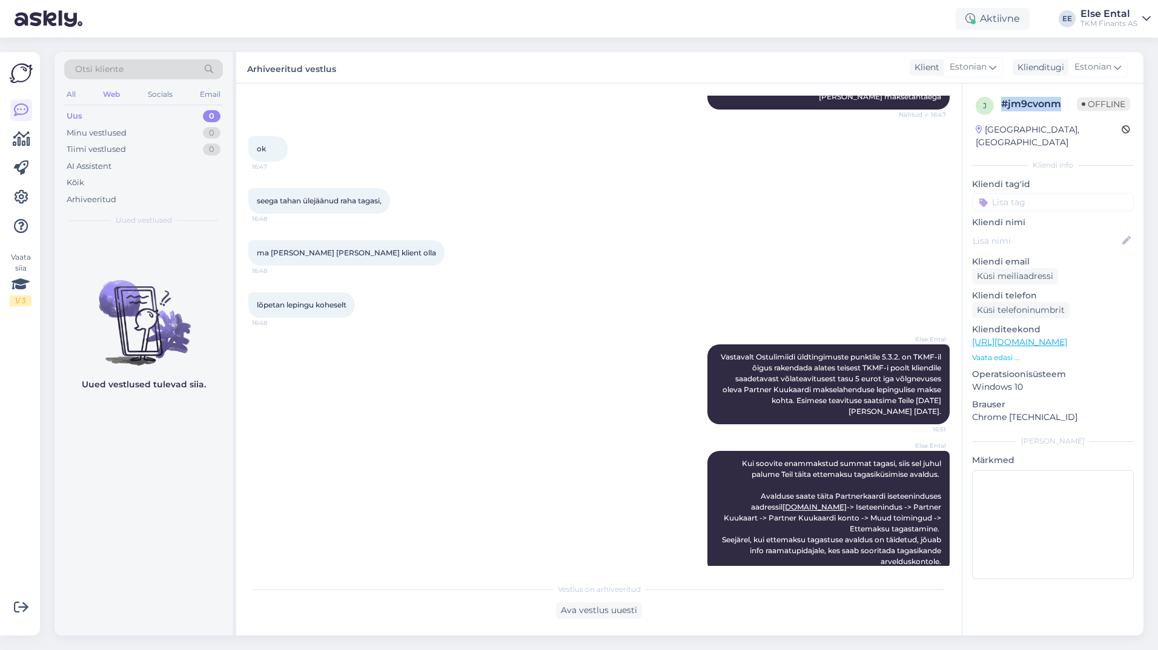
click at [93, 116] on div "Uus 0" at bounding box center [143, 116] width 159 height 17
